Goal: Share content

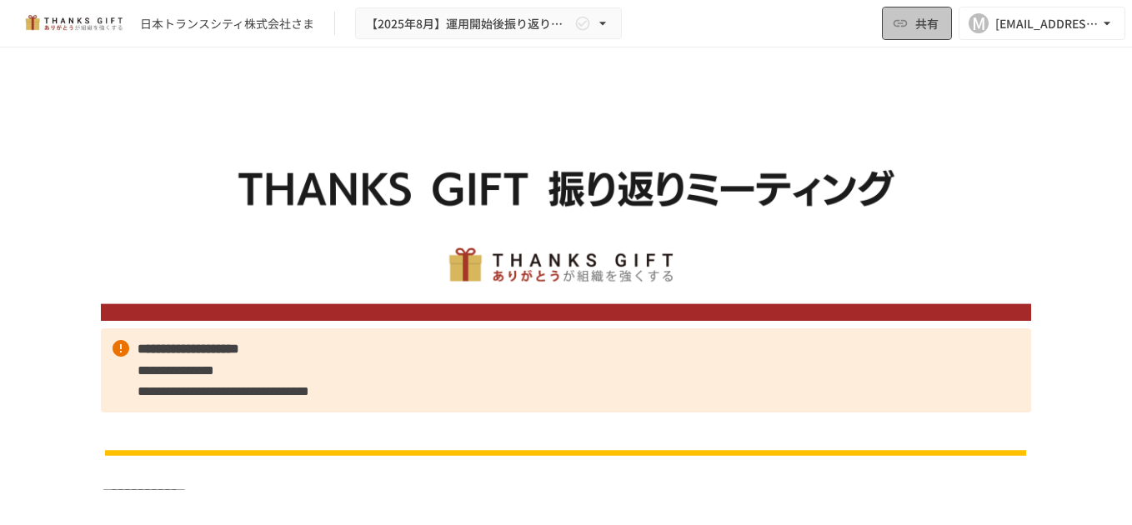
click at [910, 28] on button "共有" at bounding box center [917, 23] width 70 height 33
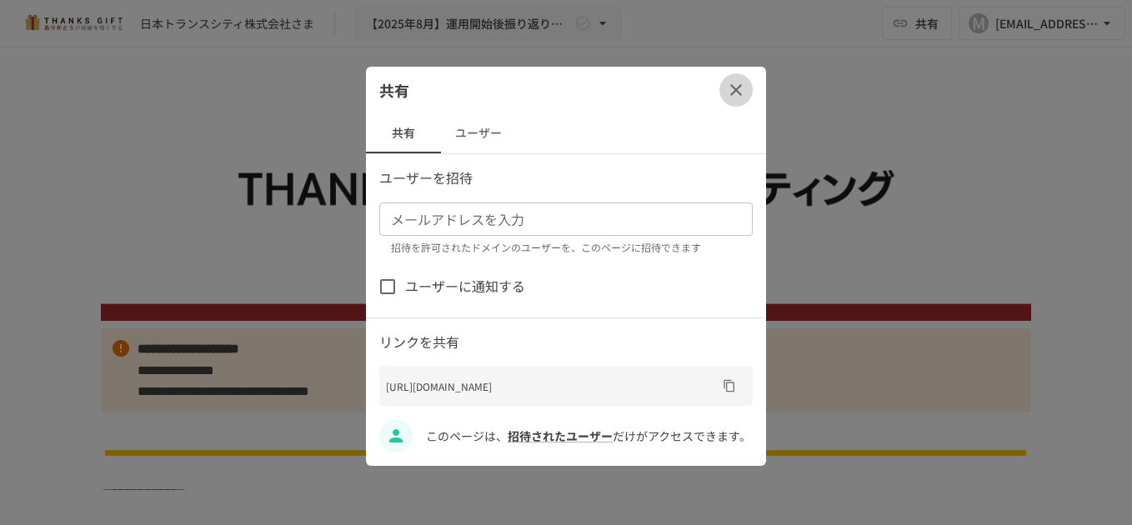
click at [738, 93] on icon "button" at bounding box center [736, 90] width 12 height 12
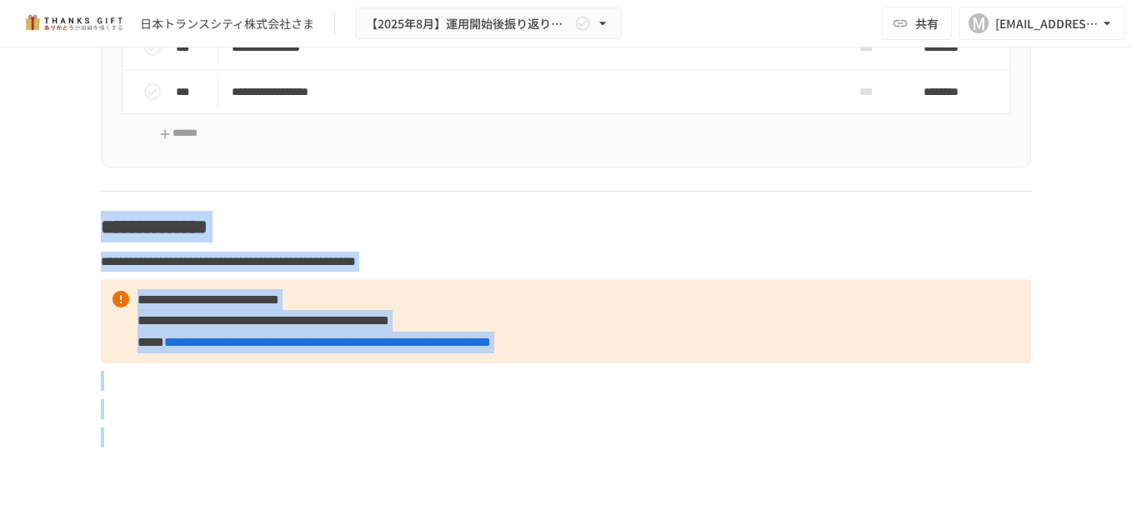
scroll to position [7715, 0]
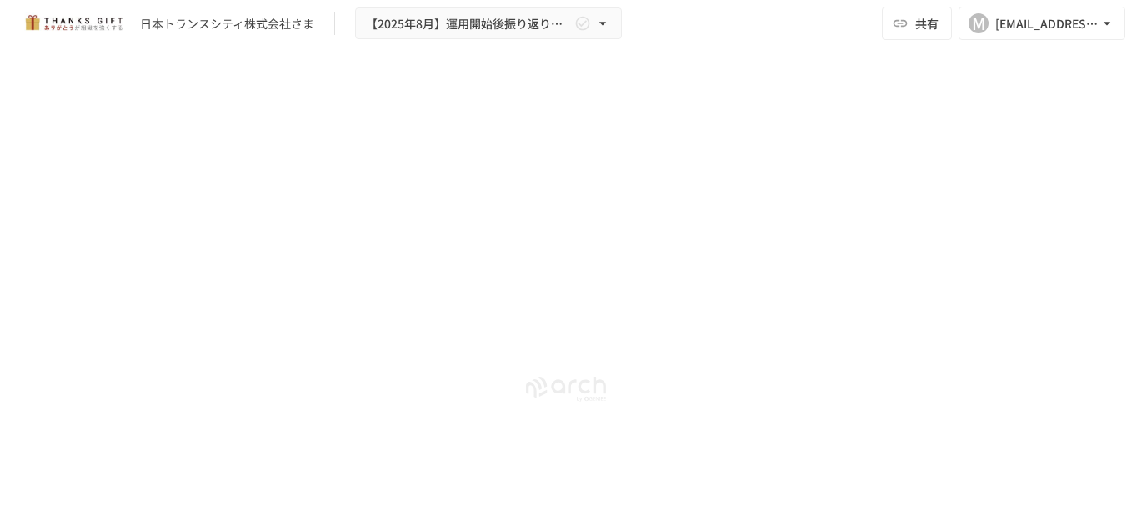
drag, startPoint x: 276, startPoint y: 349, endPoint x: 593, endPoint y: 545, distance: 372.5
click at [593, 490] on html "**********" at bounding box center [566, 245] width 1132 height 490
drag, startPoint x: 1118, startPoint y: 474, endPoint x: 1076, endPoint y: 193, distance: 283.2
click at [1115, 191] on div "**********" at bounding box center [566, 269] width 1132 height 443
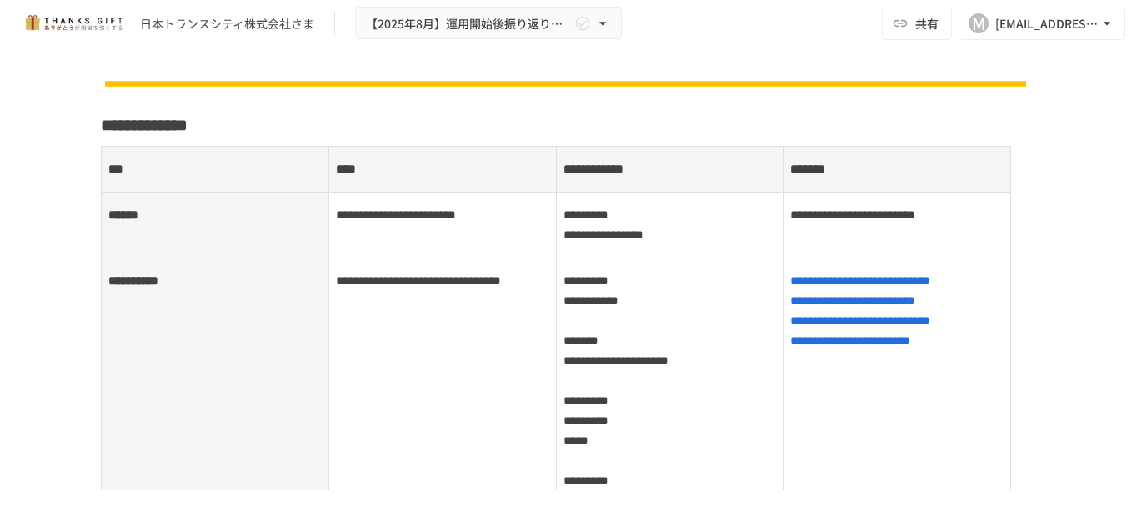
scroll to position [0, 0]
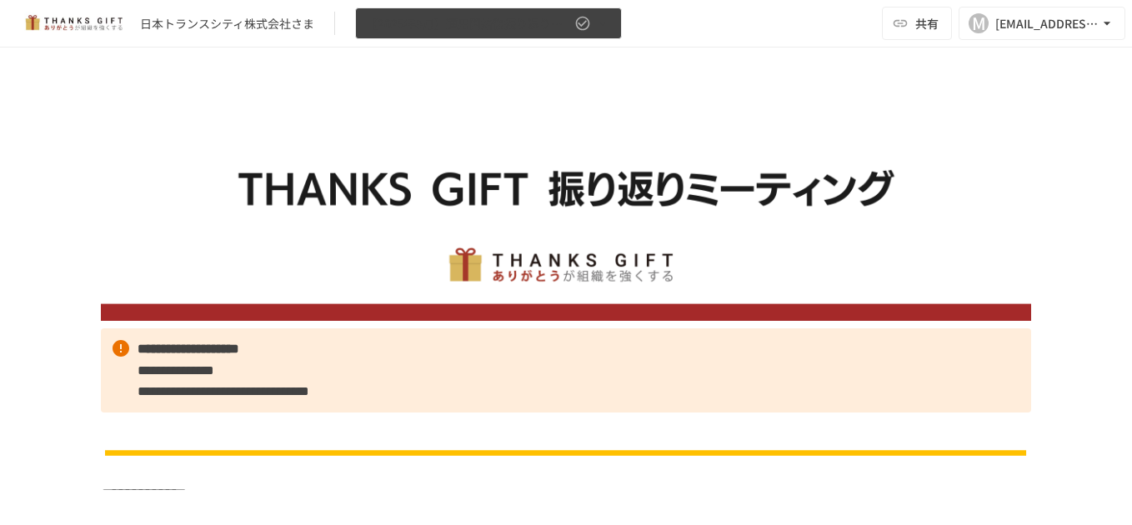
click at [602, 19] on icon "button" at bounding box center [602, 23] width 17 height 17
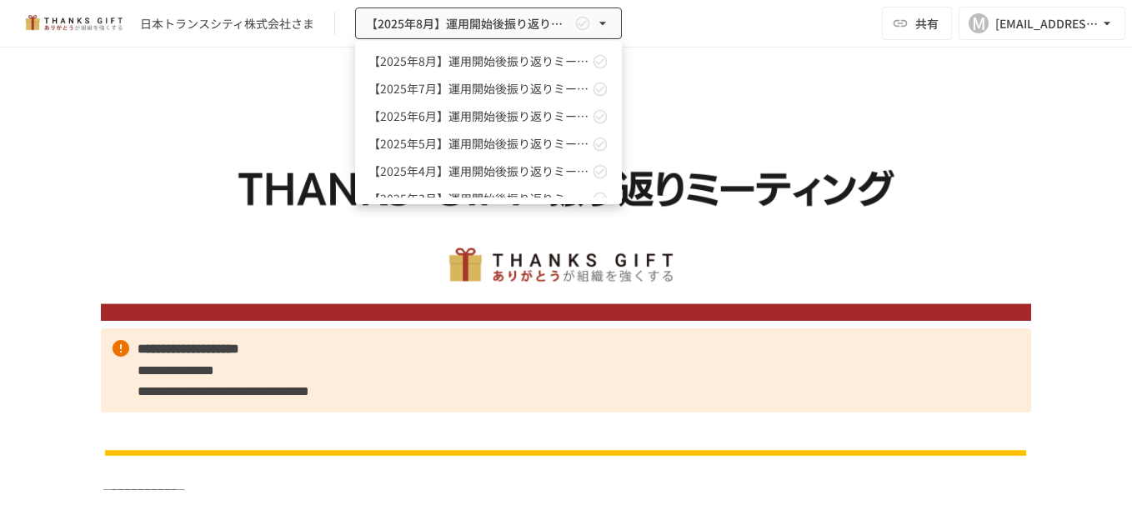
click at [603, 18] on div at bounding box center [566, 262] width 1132 height 525
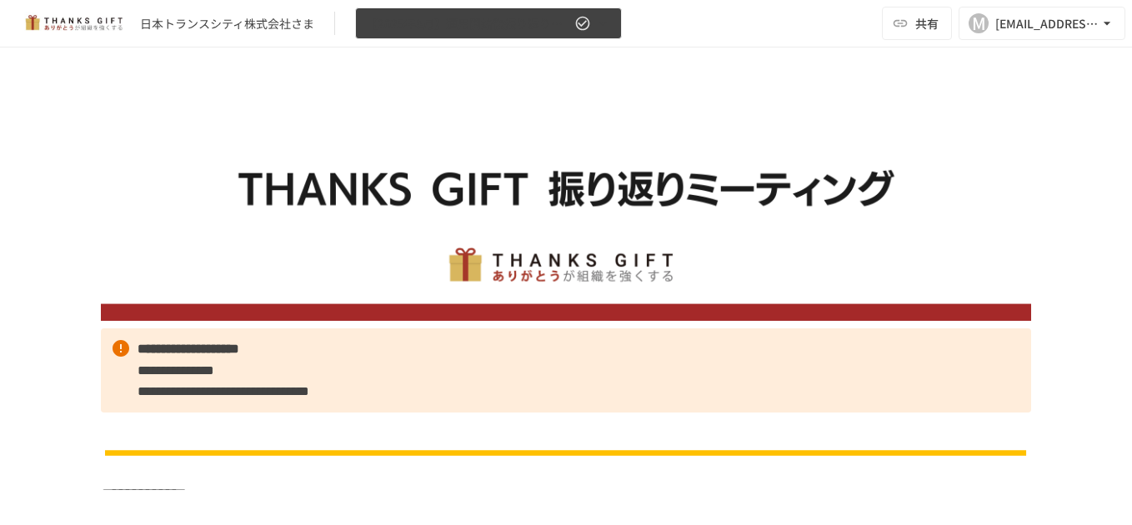
click at [580, 26] on icon "button" at bounding box center [582, 23] width 17 height 17
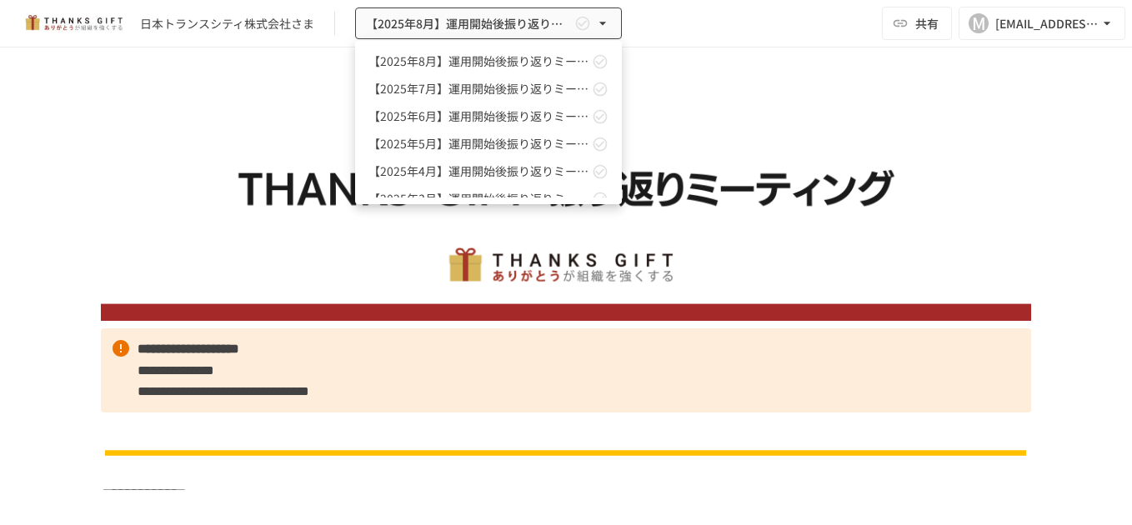
click at [578, 26] on div at bounding box center [566, 262] width 1132 height 525
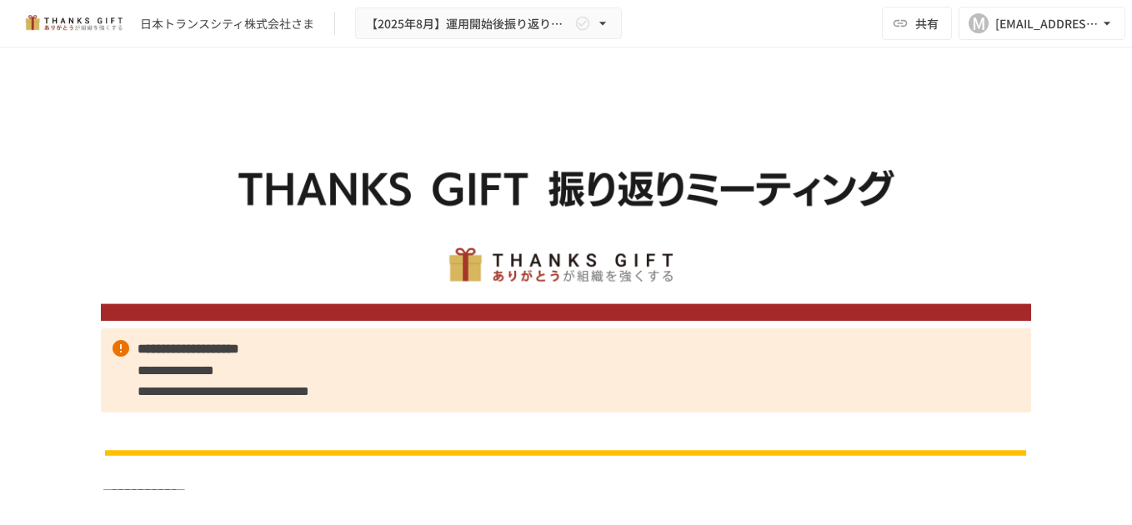
drag, startPoint x: 427, startPoint y: 160, endPoint x: 407, endPoint y: 110, distance: 53.9
click at [406, 110] on img at bounding box center [566, 204] width 930 height 233
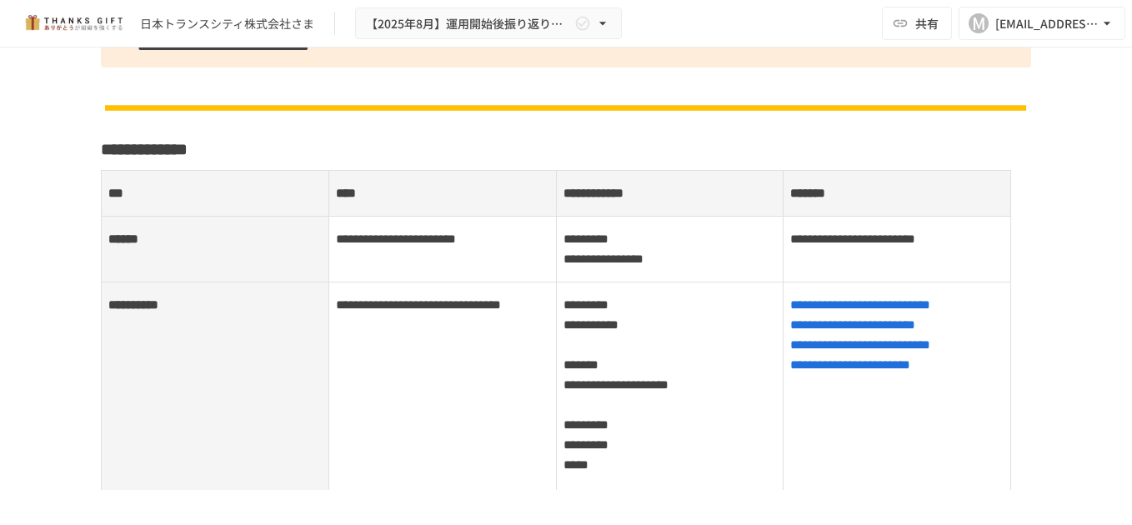
scroll to position [66, 0]
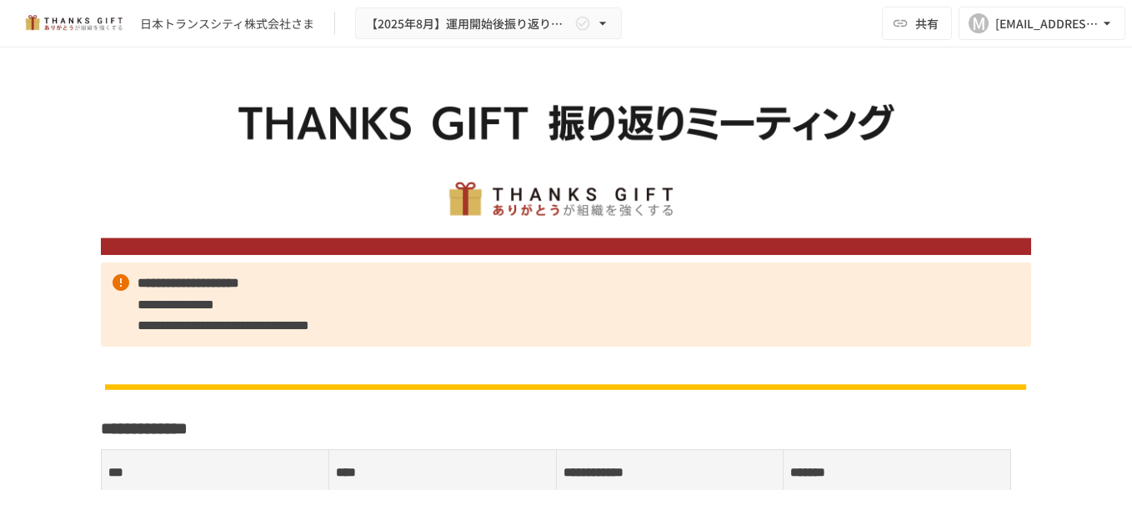
drag, startPoint x: 107, startPoint y: 178, endPoint x: 540, endPoint y: 495, distance: 537.4
click at [557, 490] on html "**********" at bounding box center [566, 245] width 1132 height 490
drag, startPoint x: 124, startPoint y: 125, endPoint x: 407, endPoint y: 404, distance: 397.3
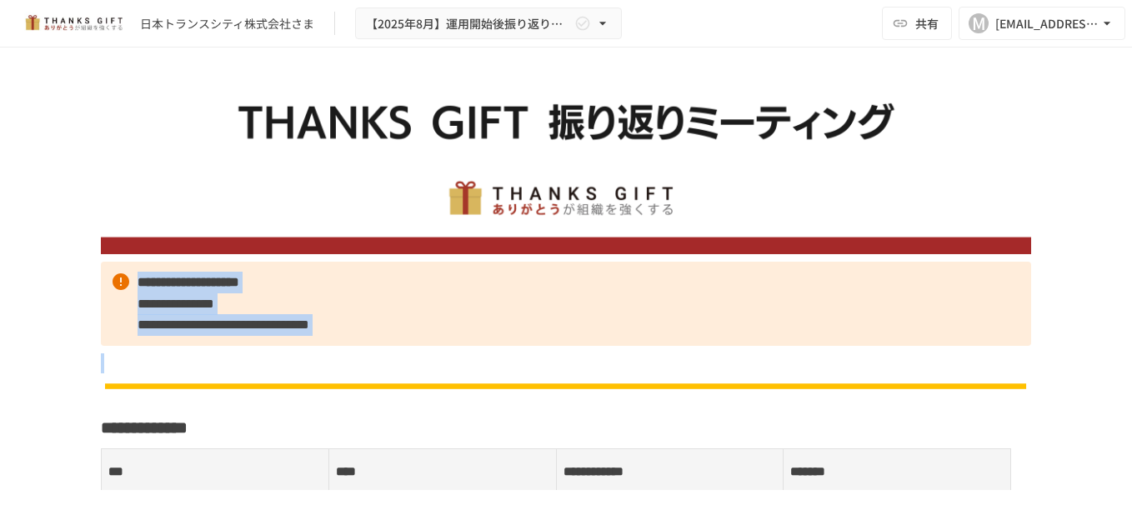
drag, startPoint x: 74, startPoint y: 141, endPoint x: 248, endPoint y: 357, distance: 277.5
drag, startPoint x: 248, startPoint y: 357, endPoint x: 504, endPoint y: 248, distance: 277.2
click at [504, 248] on img at bounding box center [566, 138] width 930 height 233
drag, startPoint x: 252, startPoint y: 208, endPoint x: 649, endPoint y: 5, distance: 445.9
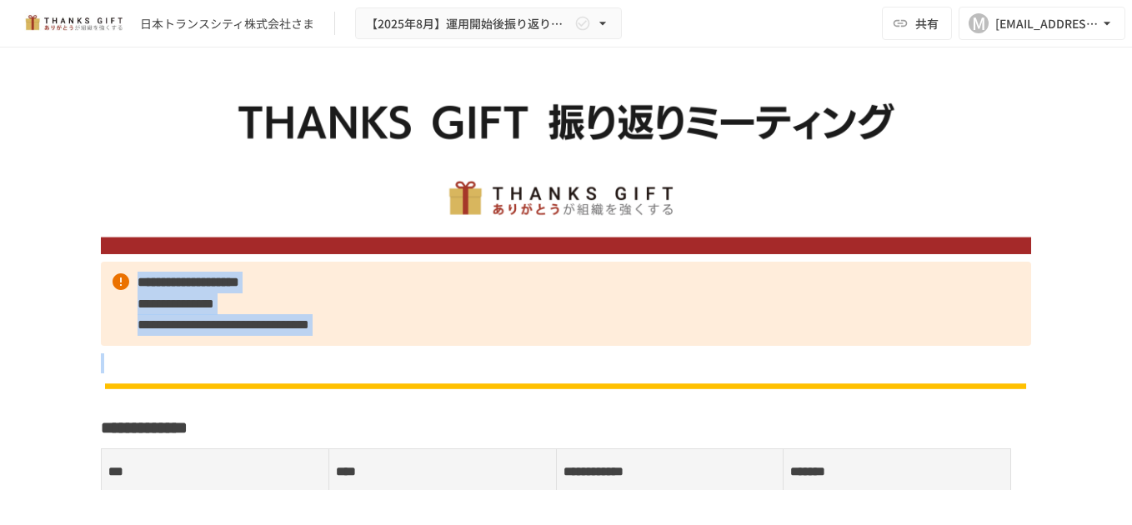
click at [252, 208] on img at bounding box center [566, 138] width 930 height 233
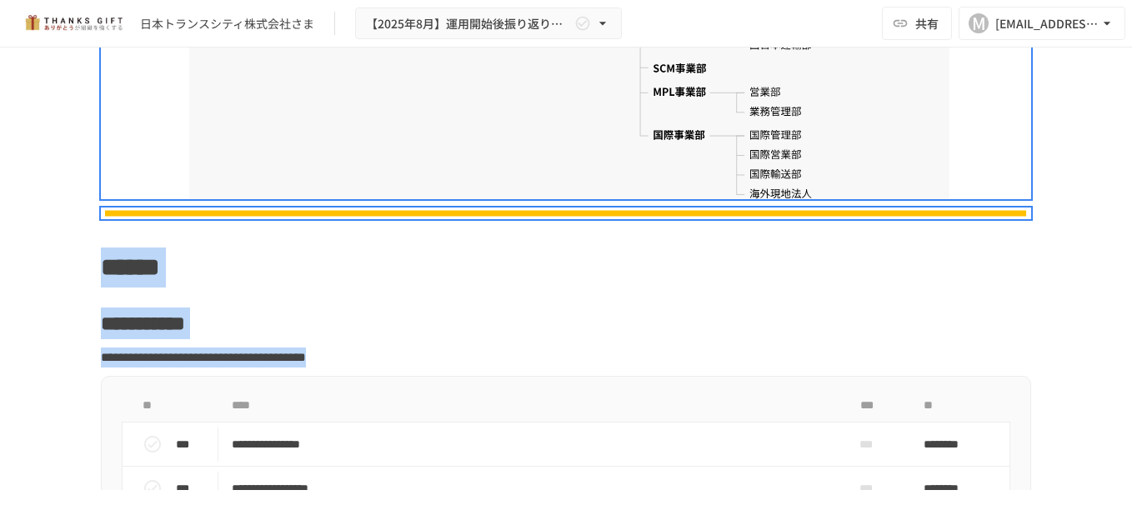
scroll to position [7715, 0]
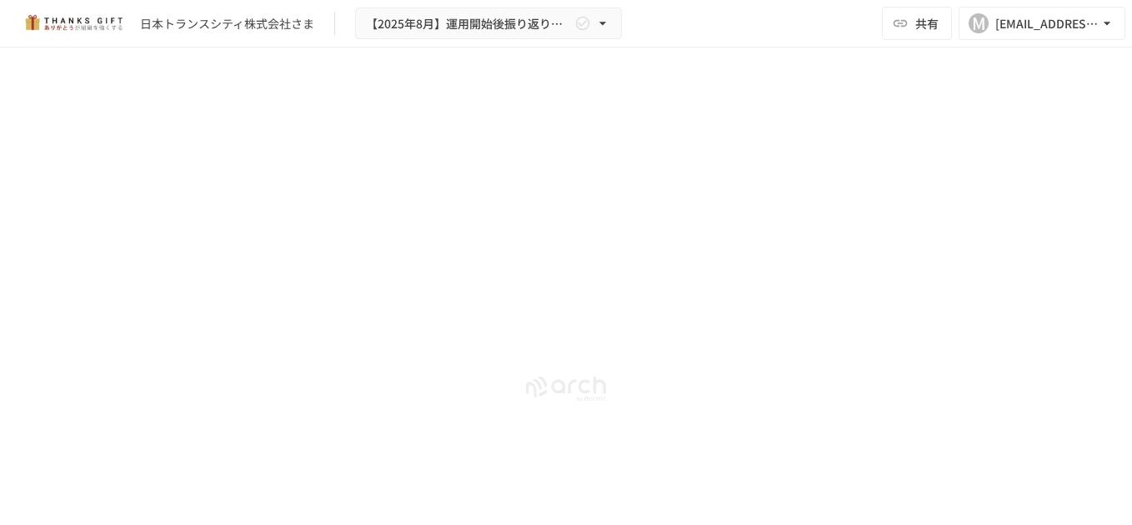
drag, startPoint x: 55, startPoint y: 106, endPoint x: 425, endPoint y: 553, distance: 580.3
click at [425, 490] on html "**********" at bounding box center [566, 245] width 1132 height 490
drag, startPoint x: 425, startPoint y: 553, endPoint x: 462, endPoint y: 389, distance: 168.3
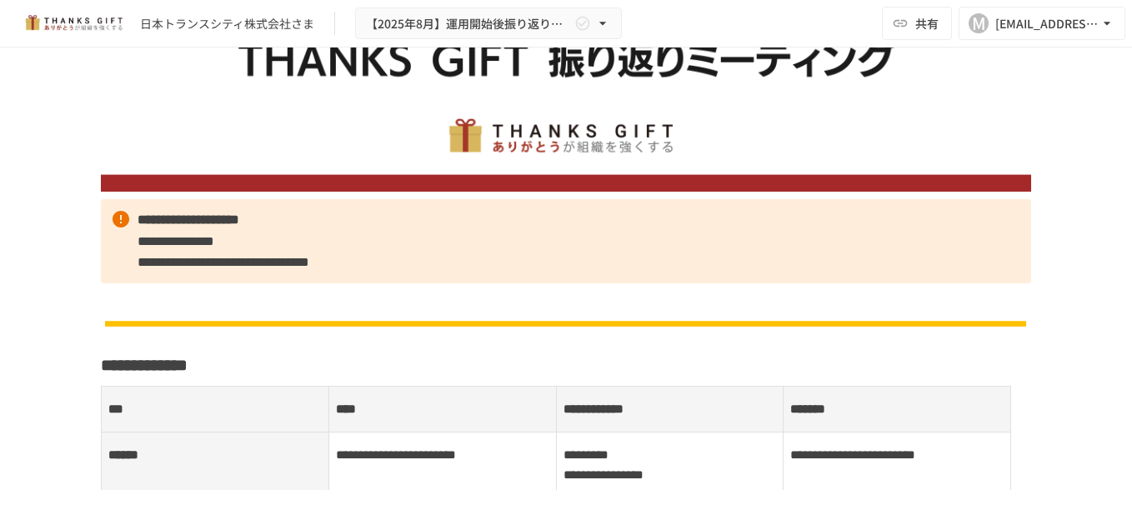
scroll to position [133, 0]
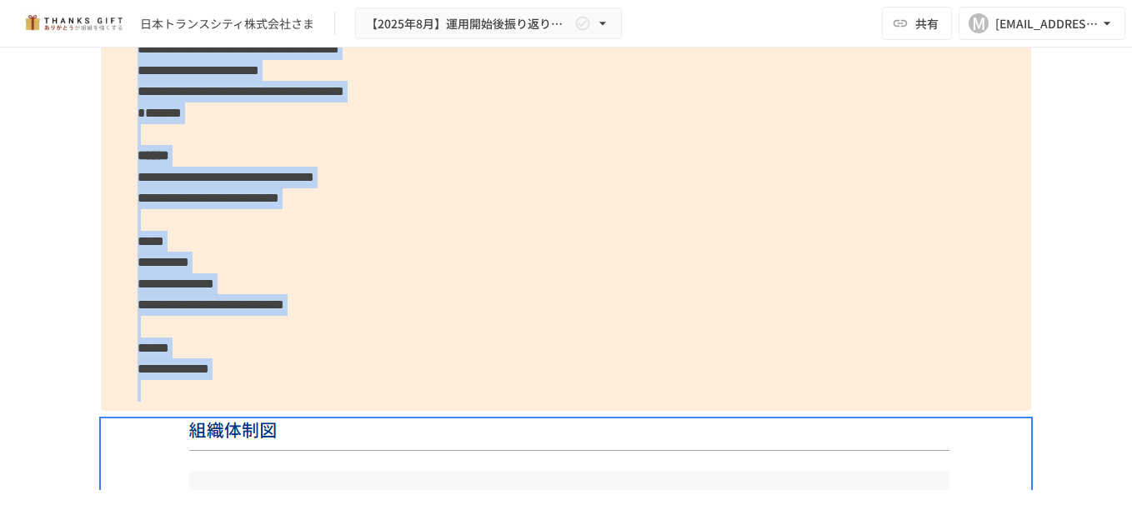
scroll to position [6112, 0]
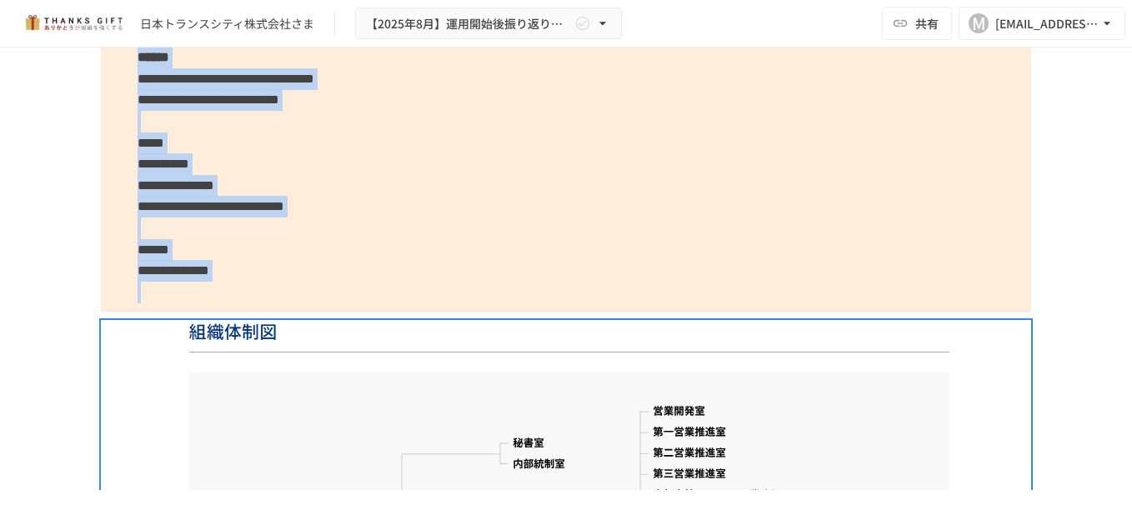
drag, startPoint x: 167, startPoint y: 152, endPoint x: 833, endPoint y: 431, distance: 722.3
drag, startPoint x: 689, startPoint y: 228, endPoint x: 756, endPoint y: 158, distance: 96.7
